Goal: Task Accomplishment & Management: Use online tool/utility

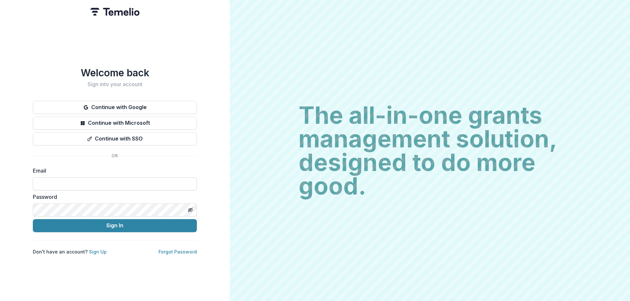
click at [87, 183] on input at bounding box center [115, 183] width 164 height 13
type input "**********"
click at [33, 219] on button "Sign In" at bounding box center [115, 225] width 164 height 13
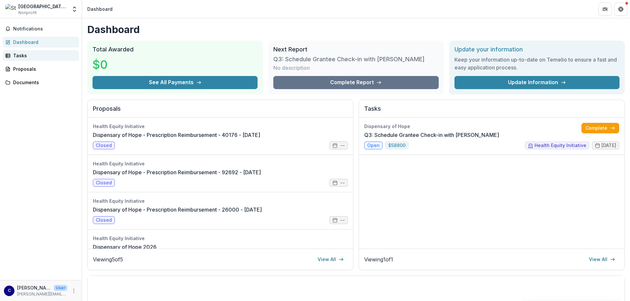
click at [20, 54] on div "Tasks" at bounding box center [43, 55] width 61 height 7
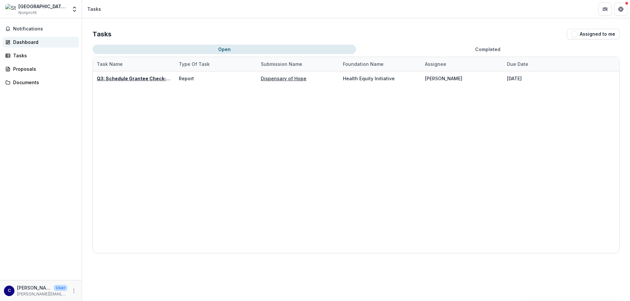
click at [25, 45] on div "Dashboard" at bounding box center [43, 42] width 61 height 7
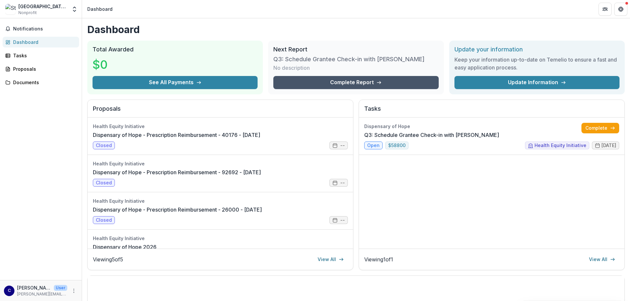
click at [310, 78] on link "Complete Report" at bounding box center [355, 82] width 165 height 13
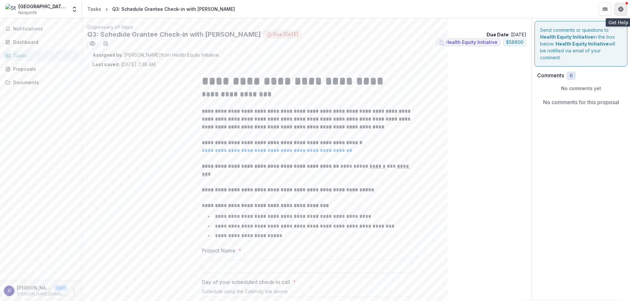
click at [625, 13] on button "Get Help" at bounding box center [620, 9] width 13 height 13
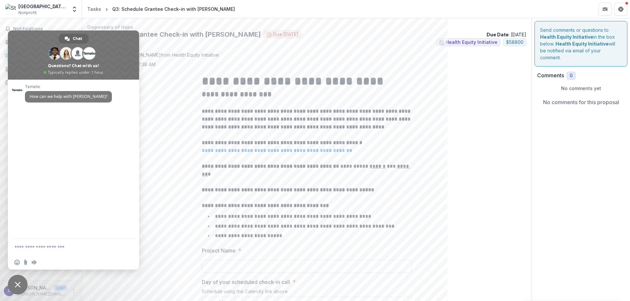
drag, startPoint x: 14, startPoint y: 285, endPoint x: 20, endPoint y: 286, distance: 5.6
click at [15, 285] on span "Close chat" at bounding box center [18, 285] width 20 height 20
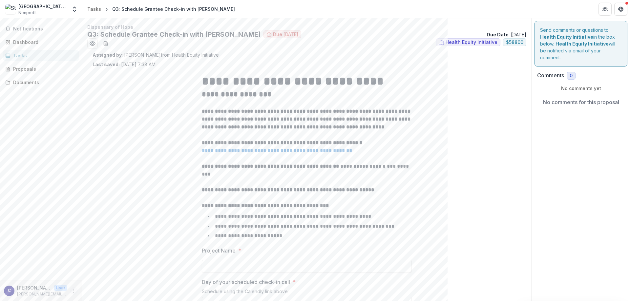
click at [74, 289] on icon "More" at bounding box center [73, 291] width 5 height 5
click at [92, 288] on button "Logout" at bounding box center [117, 288] width 70 height 11
